Goal: Book appointment/travel/reservation

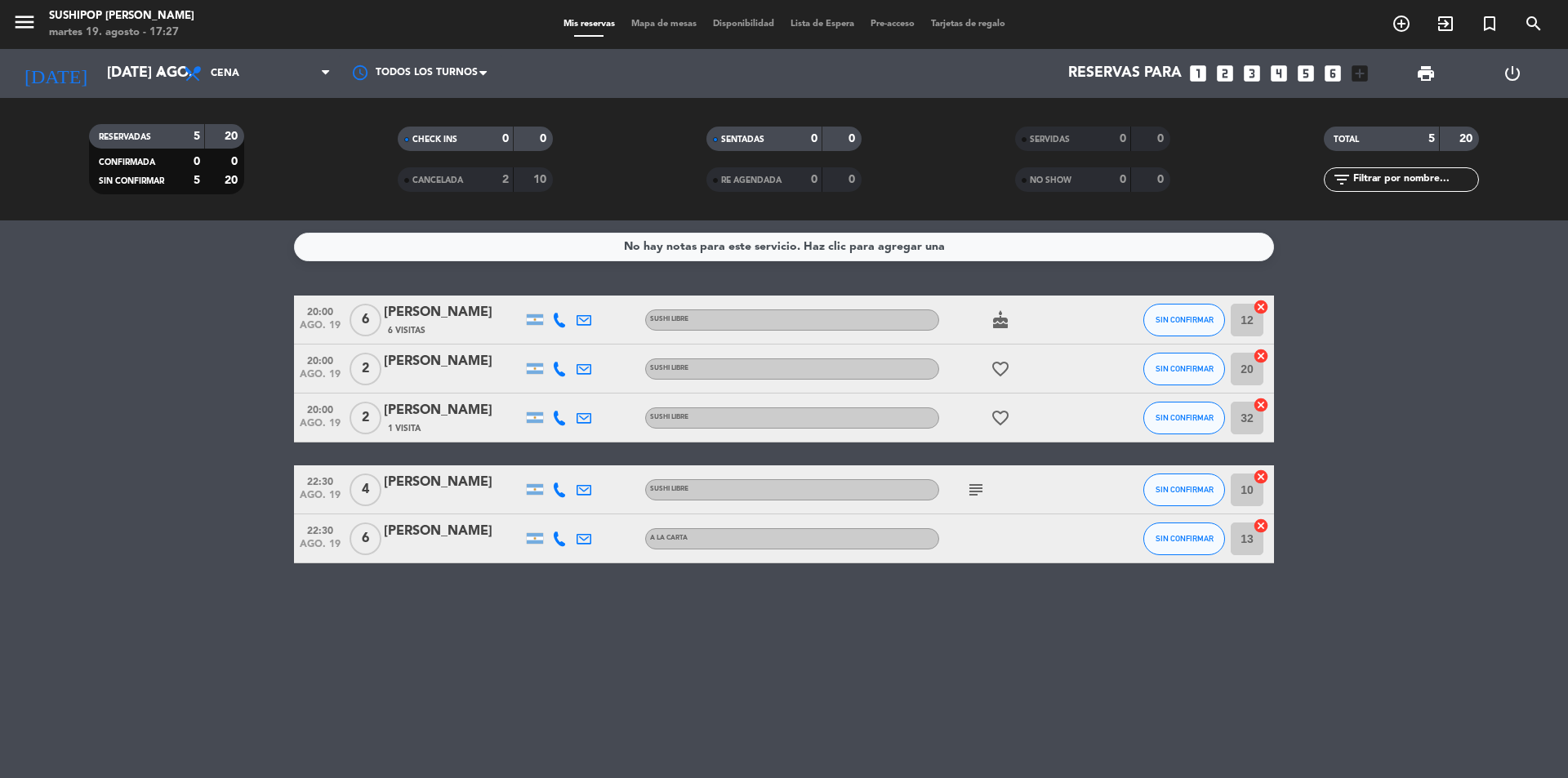
click at [428, 529] on div "[PERSON_NAME]" at bounding box center [453, 532] width 138 height 22
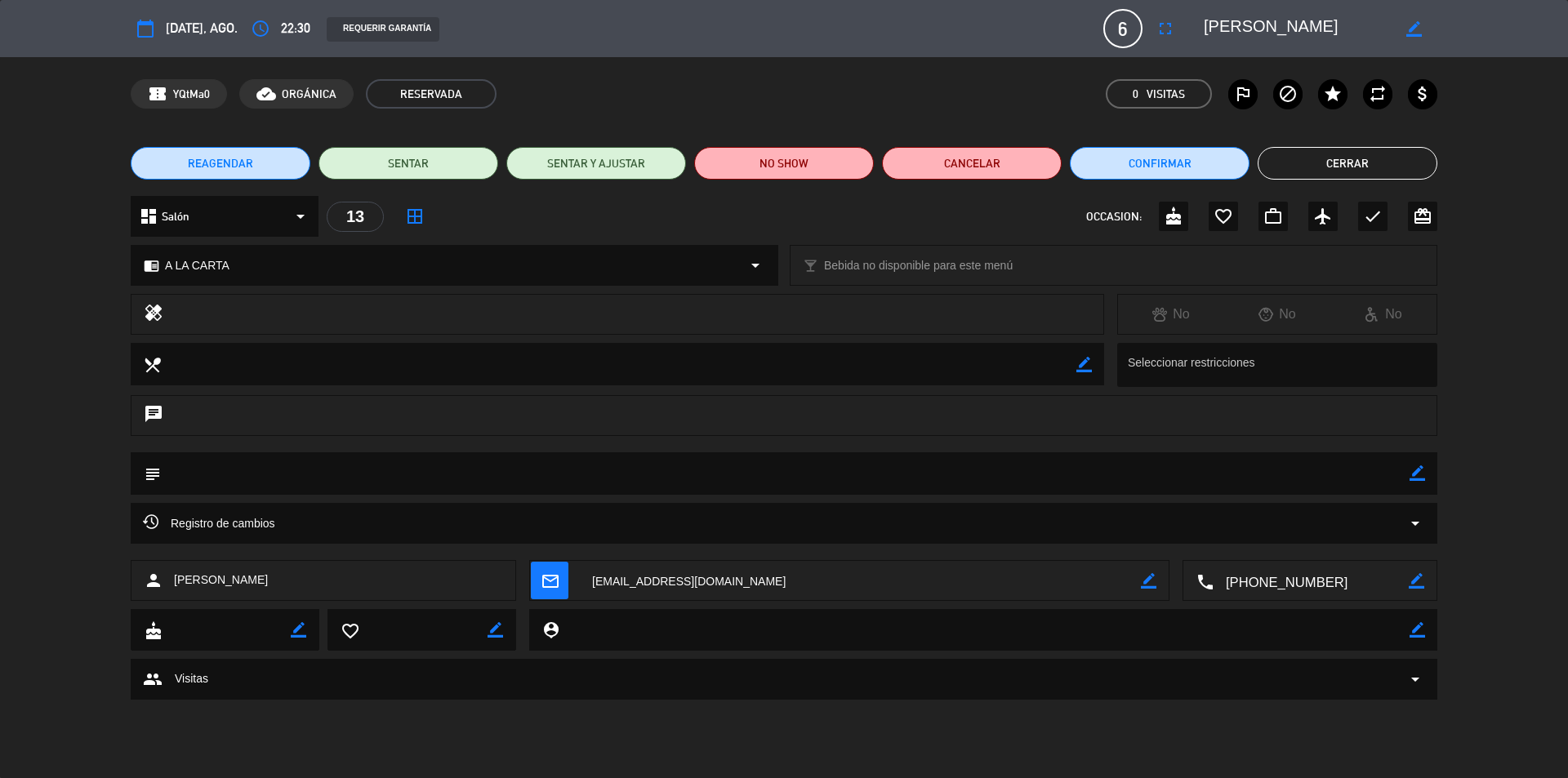
click at [1420, 30] on icon "border_color" at bounding box center [1414, 29] width 16 height 16
click at [1127, 28] on span "6" at bounding box center [1122, 28] width 39 height 39
click at [1122, 28] on span "6" at bounding box center [1122, 28] width 39 height 39
click at [1160, 28] on icon "fullscreen" at bounding box center [1165, 28] width 20 height 20
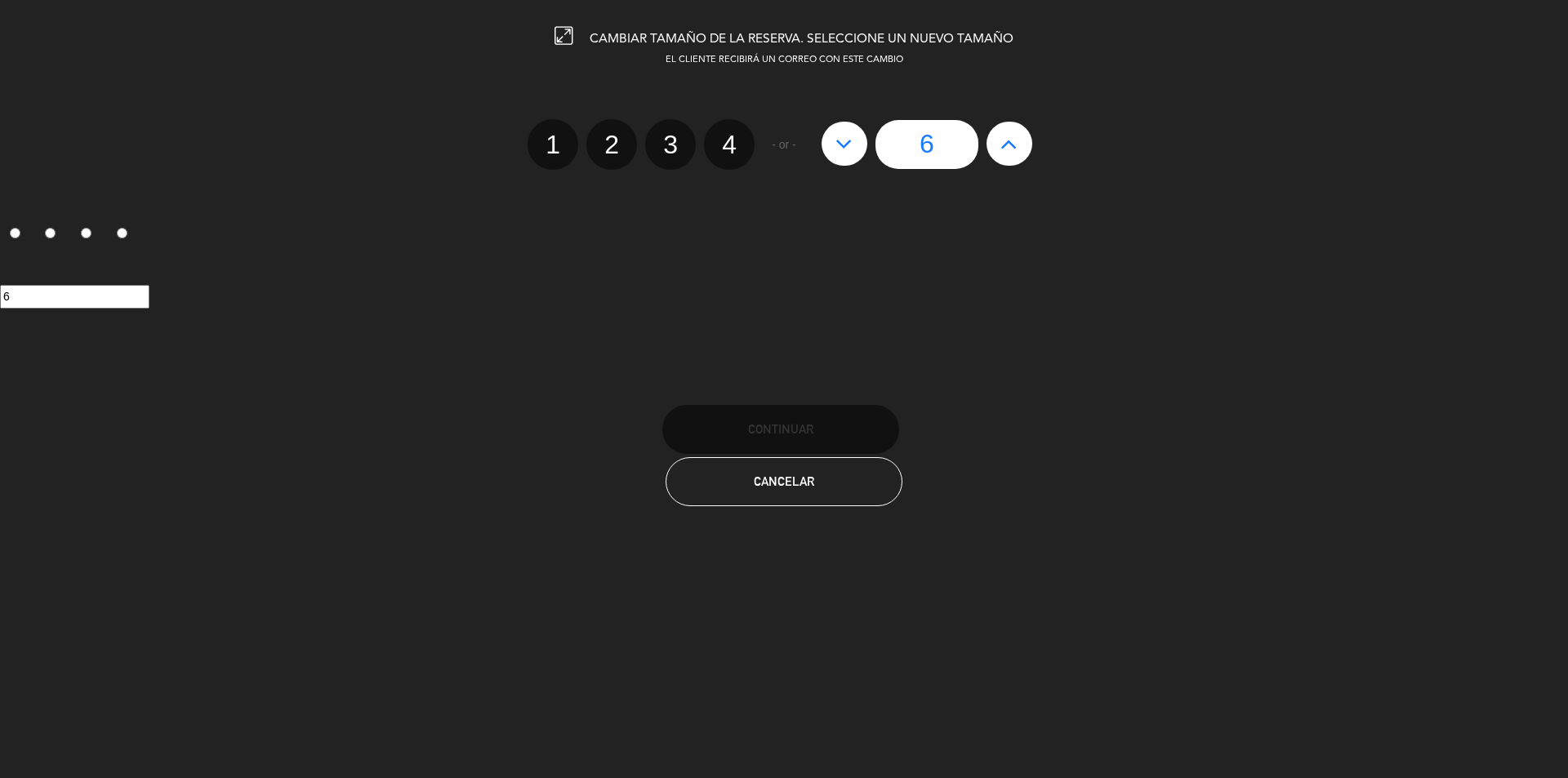
click at [1020, 143] on button at bounding box center [1009, 143] width 46 height 44
type input "7"
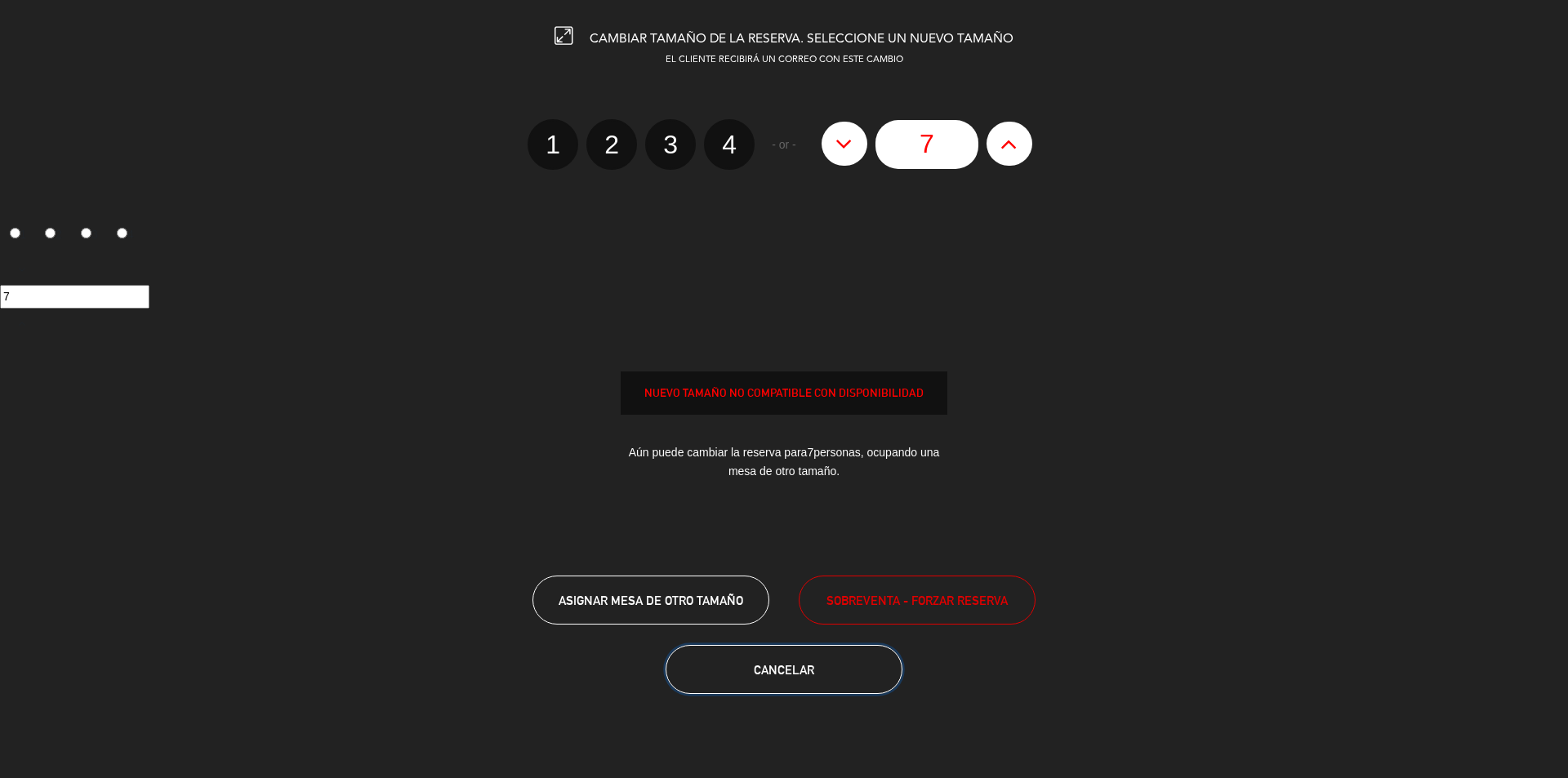
click at [797, 671] on span "Cancelar" at bounding box center [784, 670] width 61 height 14
